Goal: Navigation & Orientation: Find specific page/section

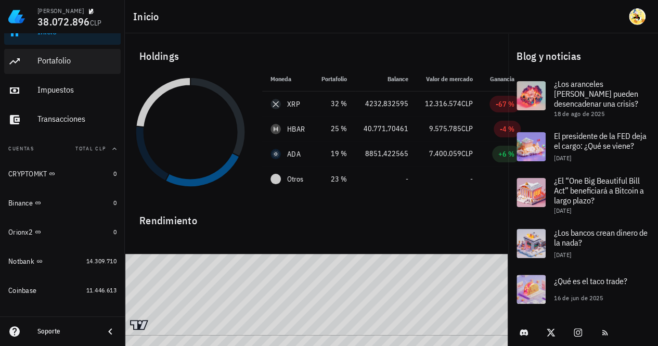
scroll to position [4, 0]
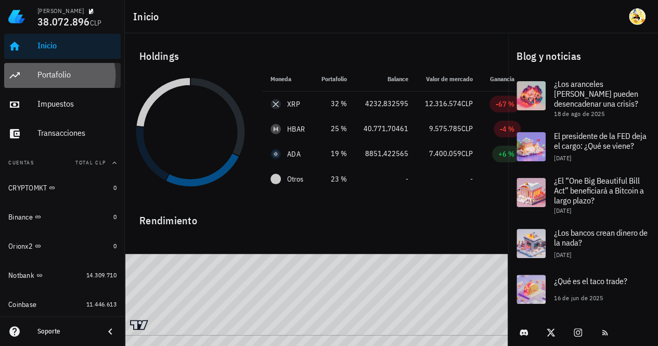
click at [66, 75] on div "Portafolio" at bounding box center [76, 75] width 79 height 10
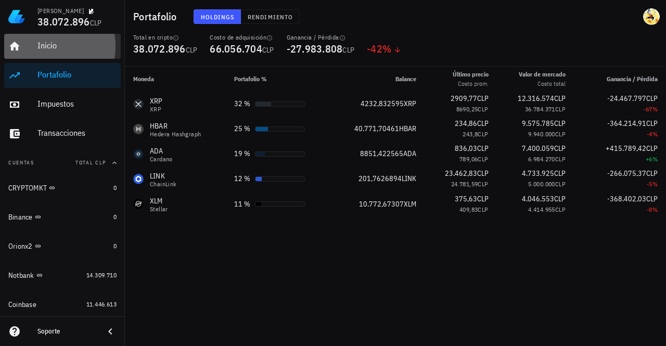
click at [55, 47] on div "Inicio" at bounding box center [76, 46] width 79 height 10
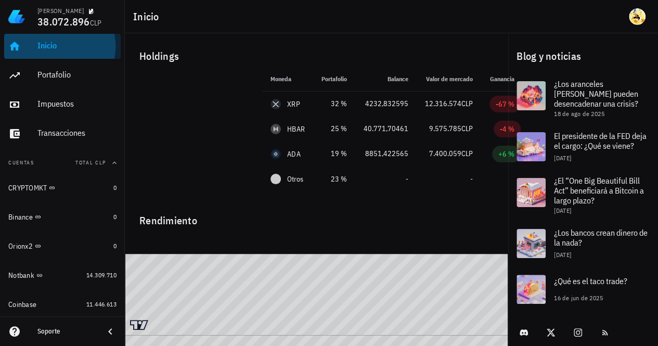
click at [57, 47] on div "Inicio" at bounding box center [76, 46] width 79 height 10
